Goal: Information Seeking & Learning: Find specific page/section

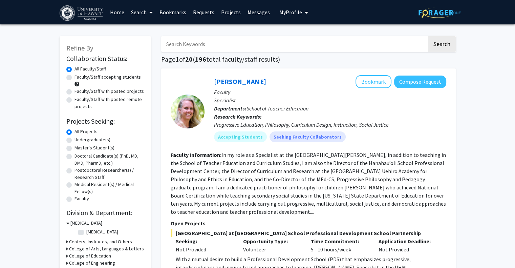
click at [252, 12] on link "Messages" at bounding box center [258, 12] width 29 height 24
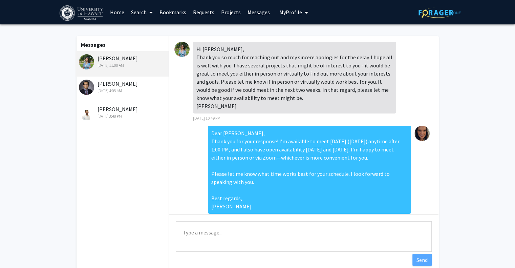
scroll to position [1337, 0]
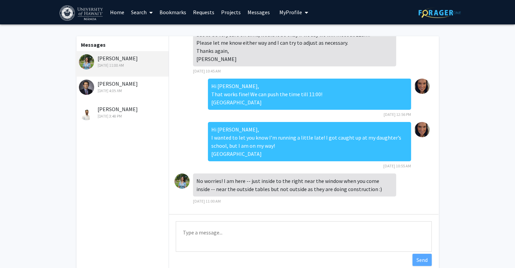
click at [125, 90] on div "[DATE] 4:05 AM" at bounding box center [123, 91] width 88 height 6
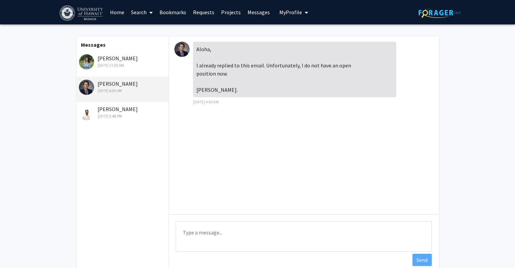
click at [54, 113] on fg-messaging "Messages [PERSON_NAME] [DATE] 11:00 AM [PERSON_NAME] [DATE] 4:05 AM [PERSON_NAM…" at bounding box center [257, 156] width 515 height 264
click at [248, 167] on div "Aloha, I already replied to this email. Unfortunately, I do not have an open po…" at bounding box center [304, 125] width 270 height 178
click at [140, 12] on link "Search" at bounding box center [142, 12] width 28 height 24
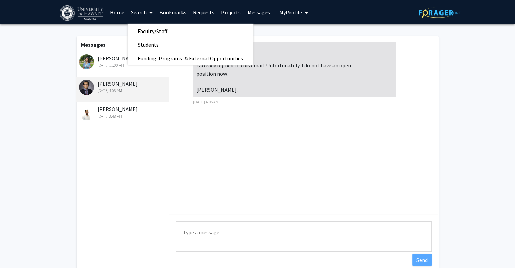
click at [290, 13] on span "My Profile" at bounding box center [291, 12] width 23 height 7
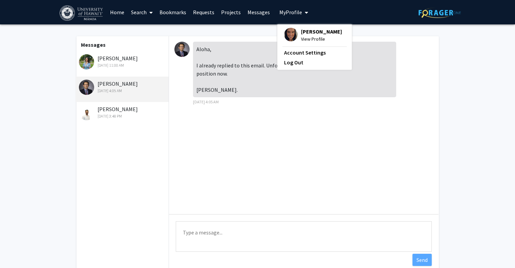
click at [306, 32] on span "[PERSON_NAME]" at bounding box center [321, 31] width 41 height 7
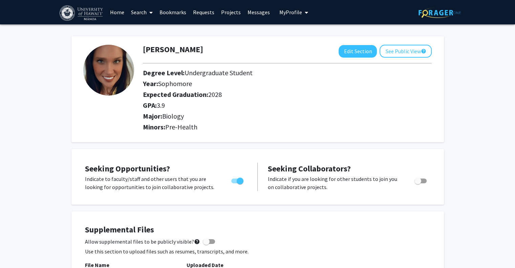
click at [211, 12] on link "Requests" at bounding box center [204, 12] width 28 height 24
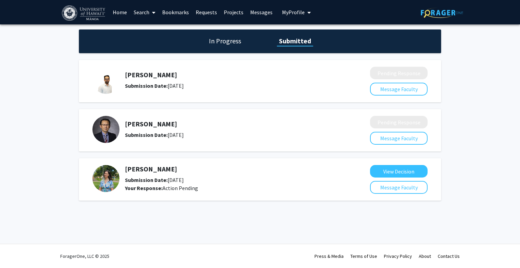
click at [122, 12] on link "Home" at bounding box center [119, 12] width 21 height 24
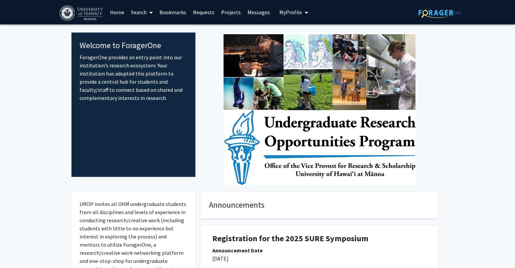
click at [138, 9] on link "Search" at bounding box center [142, 12] width 28 height 24
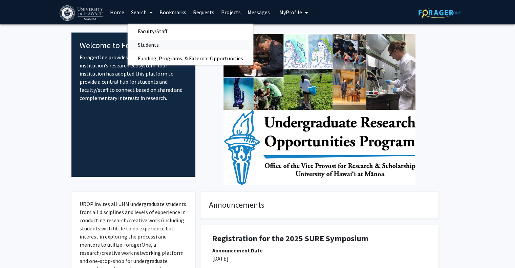
click at [151, 43] on span "Students" at bounding box center [148, 45] width 41 height 14
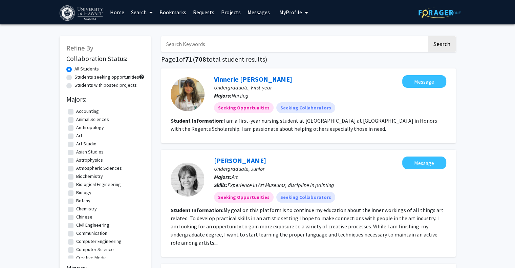
click at [195, 45] on input "Search Keywords" at bounding box center [294, 44] width 266 height 16
click at [428, 36] on button "Search" at bounding box center [442, 44] width 28 height 16
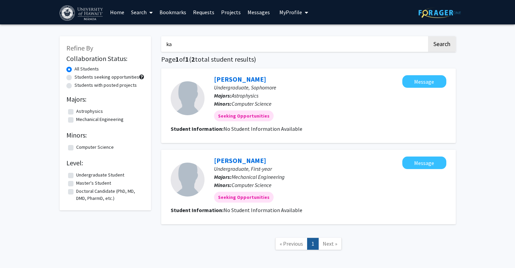
type input "k"
click at [437, 43] on button "Search" at bounding box center [442, 44] width 28 height 16
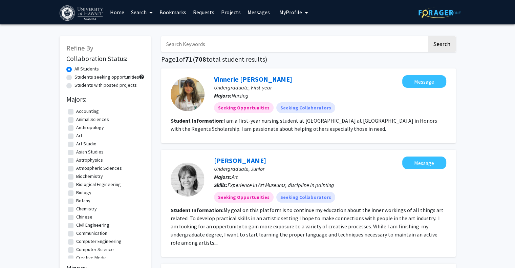
click at [205, 46] on input "Search Keywords" at bounding box center [294, 44] width 266 height 16
type input "[PERSON_NAME]"
click at [428, 36] on button "Search" at bounding box center [442, 44] width 28 height 16
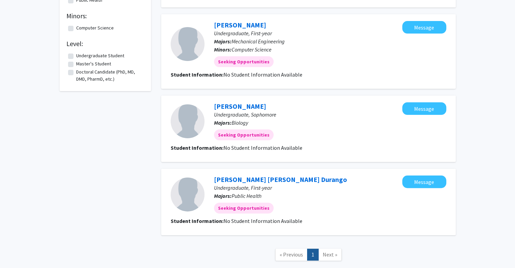
scroll to position [142, 0]
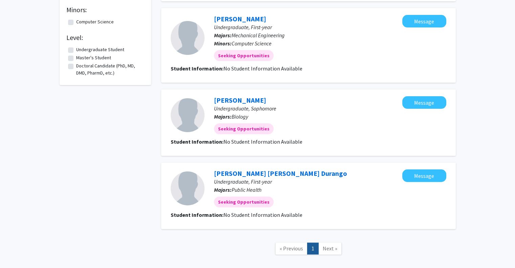
click at [64, 203] on div "Refine By Collaboration Status: All Students Students seeking opportunities Stu…" at bounding box center [106, 78] width 102 height 380
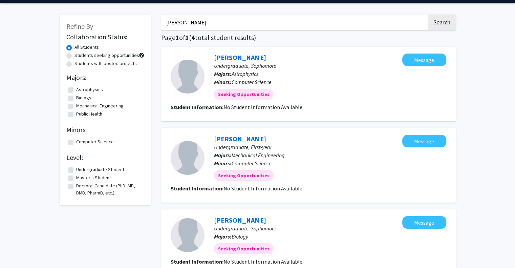
scroll to position [0, 0]
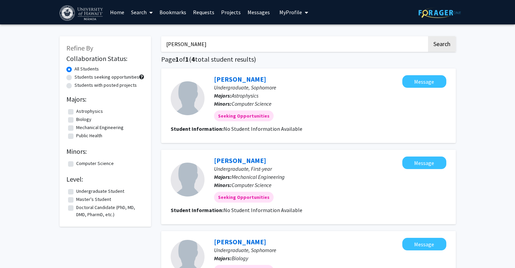
drag, startPoint x: 200, startPoint y: 43, endPoint x: 142, endPoint y: 47, distance: 58.8
click at [142, 47] on div "Refine By Collaboration Status: All Students Students seeking opportunities Stu…" at bounding box center [258, 219] width 407 height 380
click at [120, 17] on link "Home" at bounding box center [117, 12] width 21 height 24
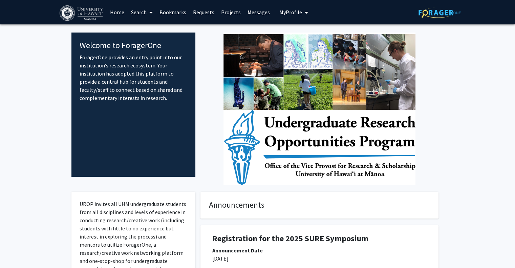
click at [254, 12] on link "Messages" at bounding box center [258, 12] width 29 height 24
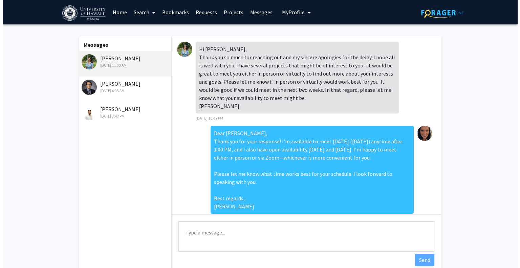
scroll to position [1337, 0]
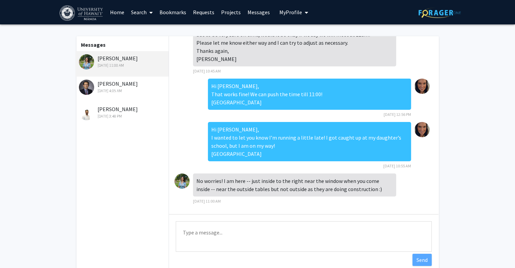
click at [141, 84] on div "[PERSON_NAME] [DATE] 4:05 AM" at bounding box center [123, 87] width 88 height 14
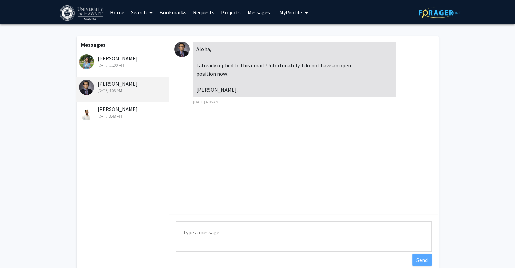
click at [182, 48] on img at bounding box center [181, 49] width 15 height 15
click at [110, 84] on div "[PERSON_NAME] [DATE] 4:05 AM" at bounding box center [123, 87] width 88 height 14
click at [197, 14] on link "Requests" at bounding box center [204, 12] width 28 height 24
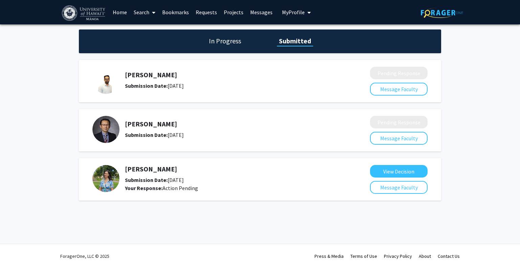
click at [279, 119] on div "[PERSON_NAME] Submission Date: [DATE]" at bounding box center [226, 129] width 268 height 27
click at [110, 129] on img at bounding box center [105, 129] width 27 height 27
click at [8, 141] on div "In Progress Submitted [PERSON_NAME] Submission Date: [DATE] Pending Response Me…" at bounding box center [260, 121] width 520 height 195
click at [225, 42] on h1 "In Progress" at bounding box center [225, 40] width 36 height 9
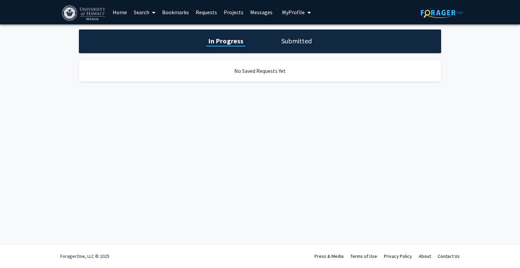
click at [235, 11] on link "Projects" at bounding box center [234, 12] width 26 height 24
